Goal: Task Accomplishment & Management: Use online tool/utility

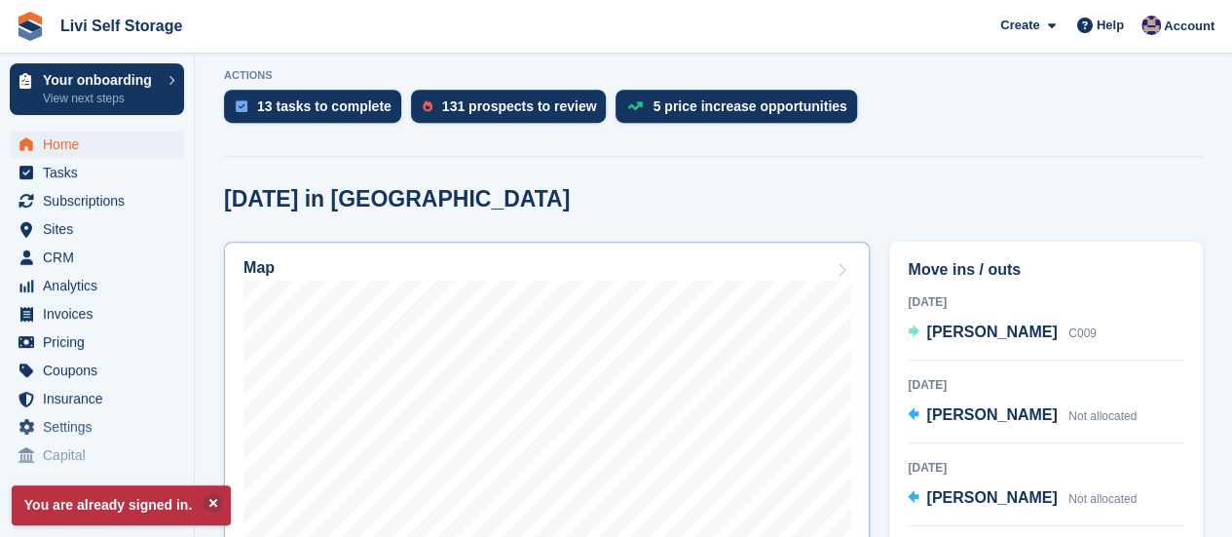
scroll to position [487, 0]
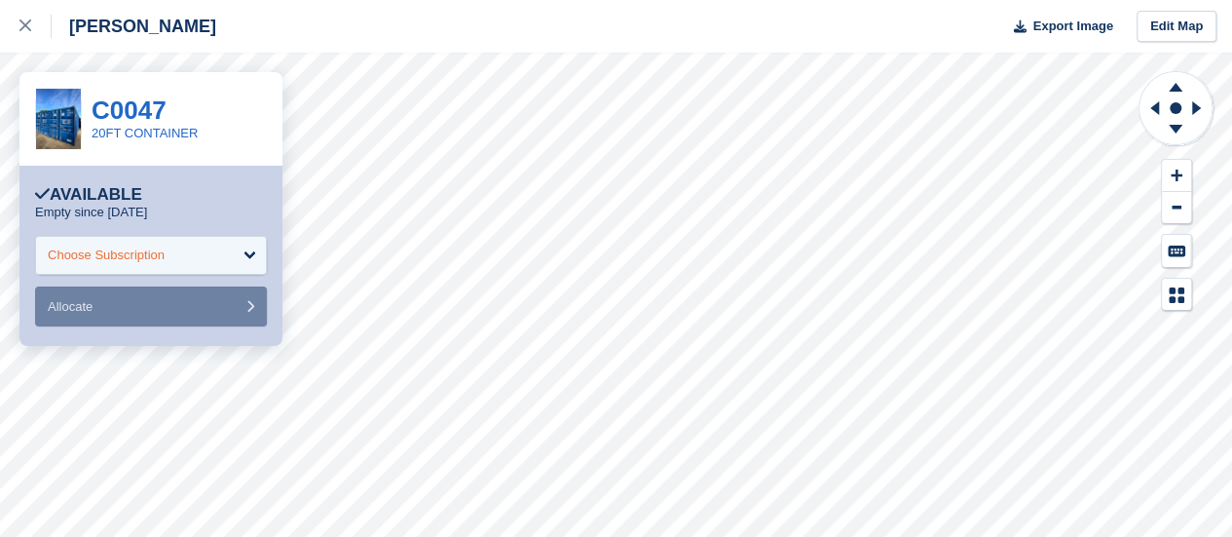
click at [243, 255] on div "Choose Subscription" at bounding box center [151, 255] width 232 height 39
